Goal: Task Accomplishment & Management: Manage account settings

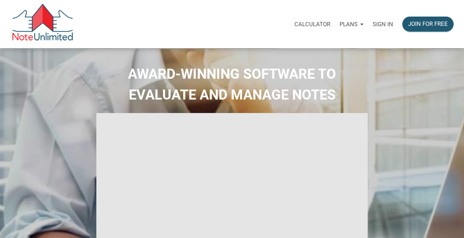
select select
type input "Introduction to new features"
select select
click at [393, 33] on div "Sign in" at bounding box center [383, 24] width 30 height 24
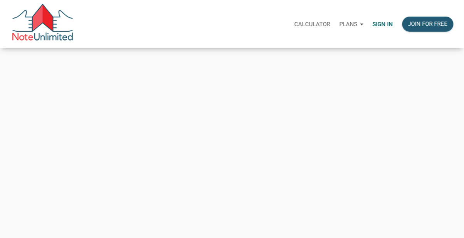
click at [382, 24] on p "Sign in" at bounding box center [383, 24] width 20 height 7
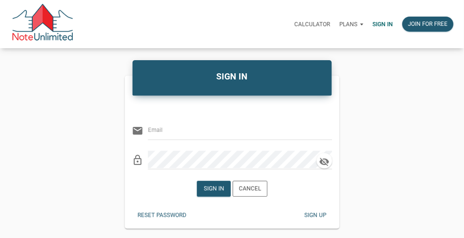
click at [380, 28] on div "Sign in" at bounding box center [383, 24] width 30 height 24
click at [224, 133] on input "email" at bounding box center [234, 130] width 173 height 17
type input "[PERSON_NAME][EMAIL_ADDRESS][DOMAIN_NAME]"
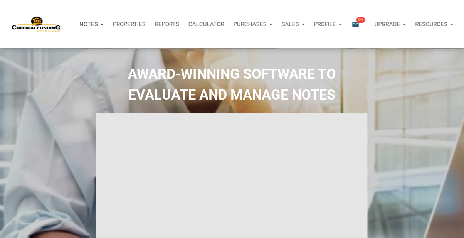
type input "Introduction to new features"
select select
click at [356, 24] on icon "email" at bounding box center [355, 24] width 9 height 9
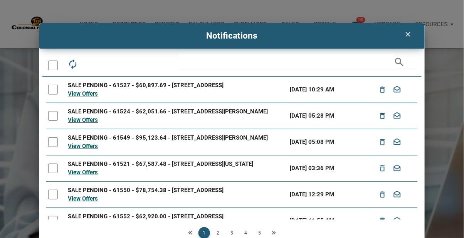
click at [408, 38] on icon "clear" at bounding box center [408, 34] width 9 height 8
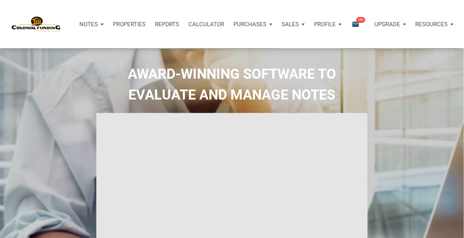
click at [256, 24] on p "Purchases" at bounding box center [250, 24] width 33 height 7
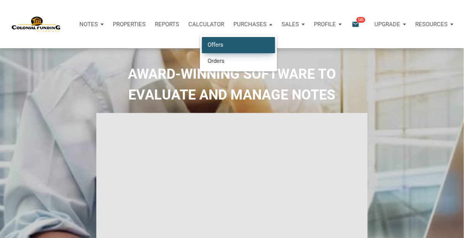
click at [219, 44] on link "Offers" at bounding box center [238, 45] width 73 height 16
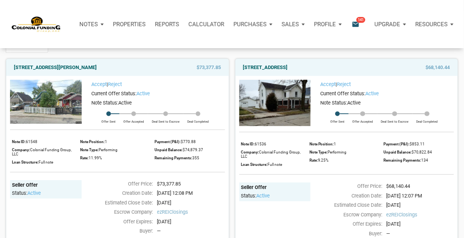
scroll to position [89, 0]
